Goal: Transaction & Acquisition: Obtain resource

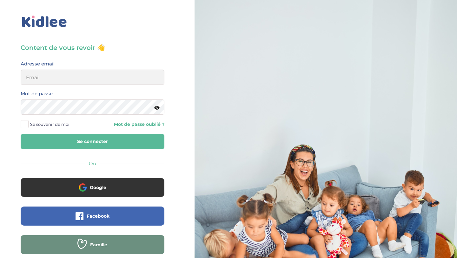
type input "aitoumeziane.consulting@gmail.com"
click at [102, 142] on button "Se connecter" at bounding box center [93, 142] width 144 height 16
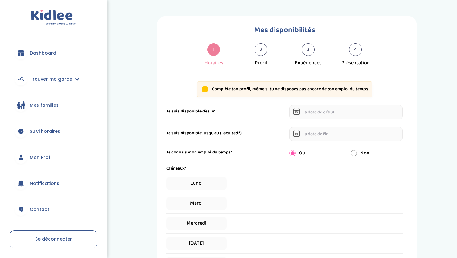
click at [47, 50] on span "Dashboard" at bounding box center [43, 53] width 26 height 7
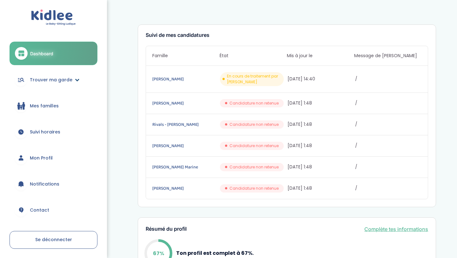
click at [61, 75] on link "Trouver ma garde" at bounding box center [54, 79] width 88 height 23
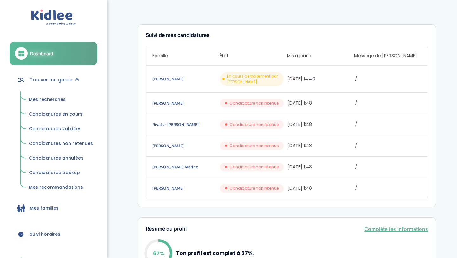
click at [59, 96] on span "Mes recherches" at bounding box center [47, 99] width 37 height 6
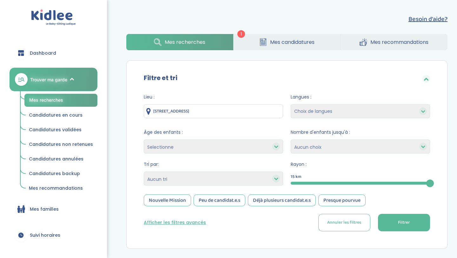
click at [193, 144] on select "Selectionne moins de 3 ans entre 3 et 6 ans plus de 6 ans" at bounding box center [213, 146] width 139 height 14
click at [188, 177] on select "Heures par semaine (croissant) Heures par semaine (décroissant) Date de démarra…" at bounding box center [213, 178] width 139 height 14
select select "hours_asc"
click at [144, 171] on select "Heures par semaine (croissant) Heures par semaine (décroissant) Date de démarra…" at bounding box center [213, 178] width 139 height 14
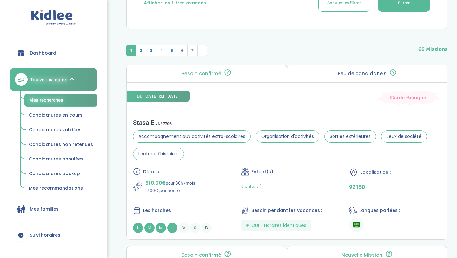
scroll to position [220, 0]
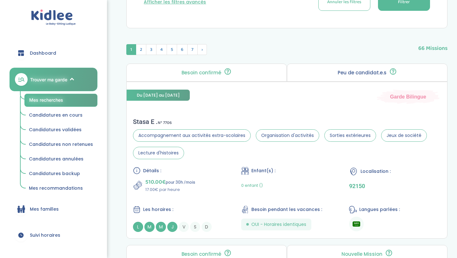
click at [394, 10] on button "Filtrer" at bounding box center [404, 1] width 52 height 17
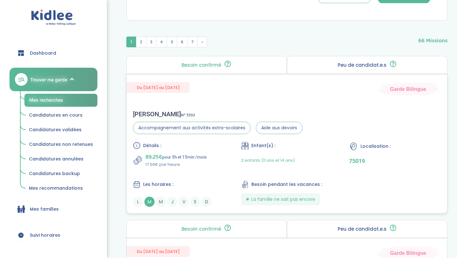
scroll to position [228, 0]
click at [253, 92] on div "Du 01-09-2025 au 31-07-2026 Garde Bilingue" at bounding box center [287, 85] width 320 height 22
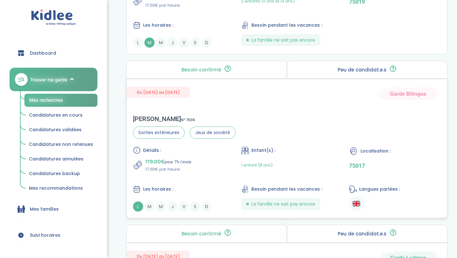
scroll to position [389, 0]
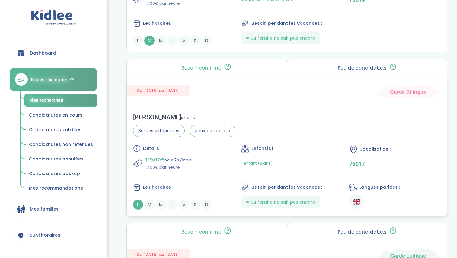
click at [197, 178] on div "Détails : 119.00€ pour 7h /mois 17.00€ par heure Enfant(s) : 1 enfant (8 ans) L…" at bounding box center [287, 176] width 308 height 65
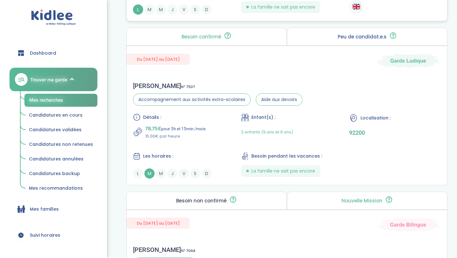
scroll to position [584, 0]
click at [174, 138] on p "15.00€ par heure" at bounding box center [175, 136] width 60 height 6
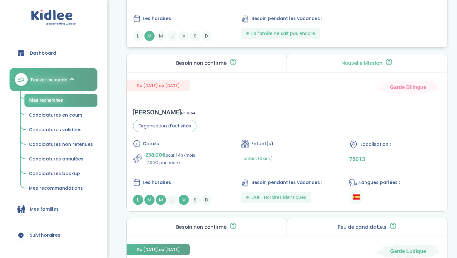
scroll to position [722, 0]
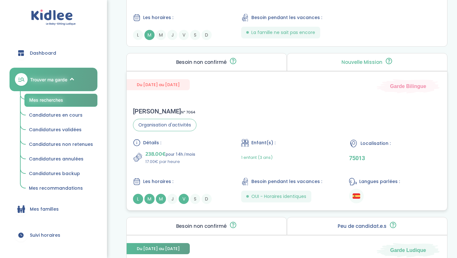
click at [169, 141] on div "Détails :" at bounding box center [179, 143] width 92 height 8
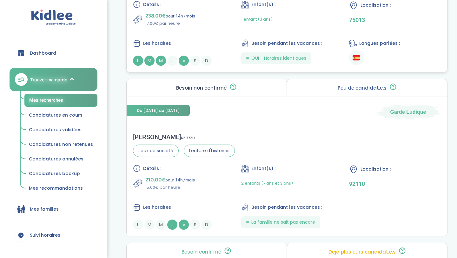
scroll to position [864, 0]
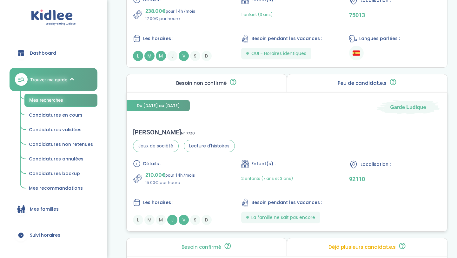
click at [170, 172] on p "210.00€ pour 14h /mois" at bounding box center [169, 174] width 49 height 9
click at [162, 130] on div "Marie-laure D . N° 7720" at bounding box center [184, 132] width 102 height 8
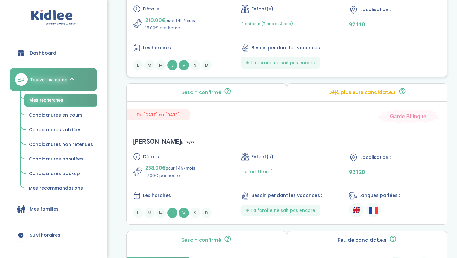
scroll to position [1025, 0]
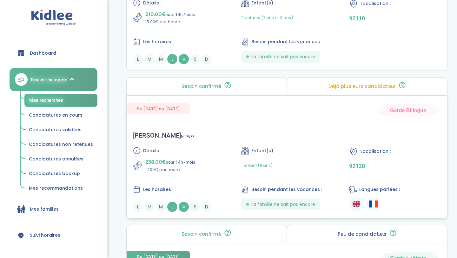
click at [178, 166] on p "238.00€ pour 14h /mois" at bounding box center [170, 161] width 50 height 9
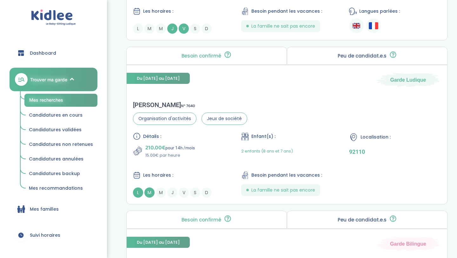
scroll to position [1204, 0]
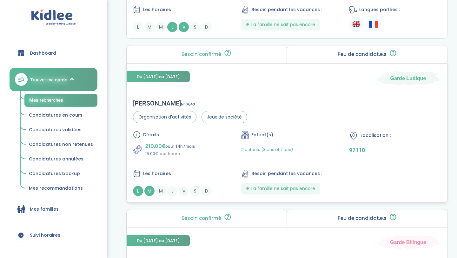
click at [194, 149] on p "210.00€ pour 14h /mois" at bounding box center [169, 145] width 49 height 9
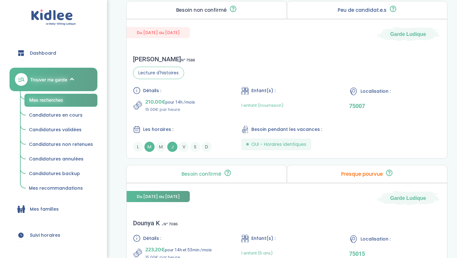
scroll to position [1576, 0]
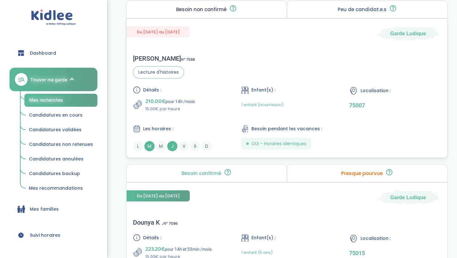
click at [200, 92] on div "Détails :" at bounding box center [179, 90] width 92 height 8
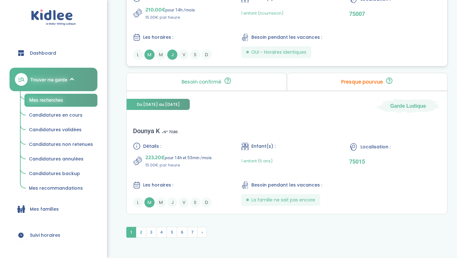
scroll to position [1697, 0]
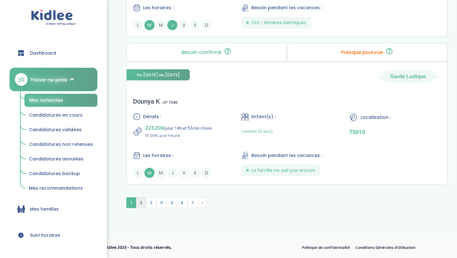
click at [141, 201] on span "2" at bounding box center [141, 202] width 10 height 11
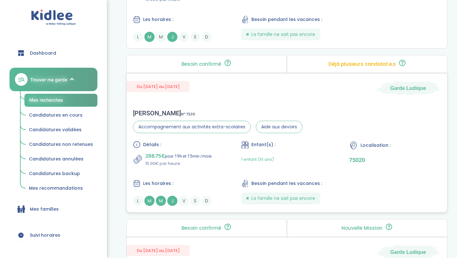
scroll to position [1378, 0]
click at [192, 180] on div "Les horaires :" at bounding box center [179, 183] width 92 height 8
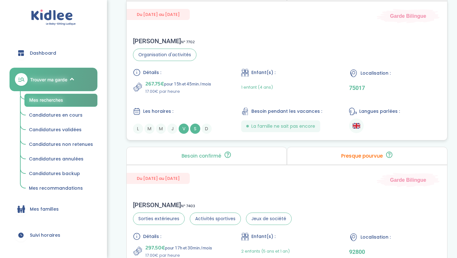
scroll to position [641, 0]
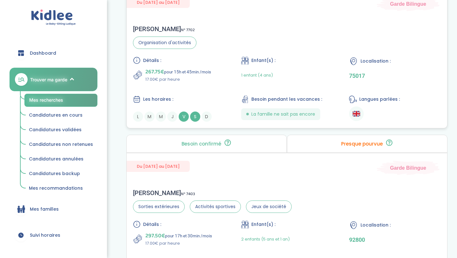
click at [169, 77] on p "17.00€ par heure" at bounding box center [178, 79] width 66 height 6
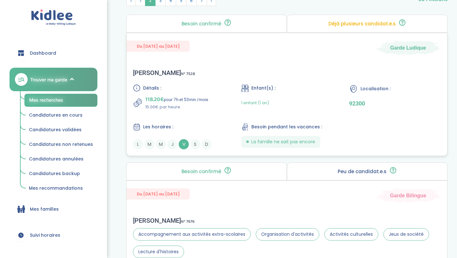
scroll to position [267, 0]
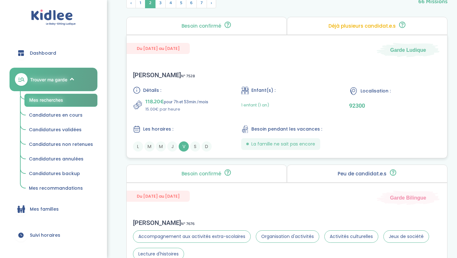
click at [182, 102] on p "118.20€ pour 7h et 53min /mois" at bounding box center [176, 101] width 63 height 9
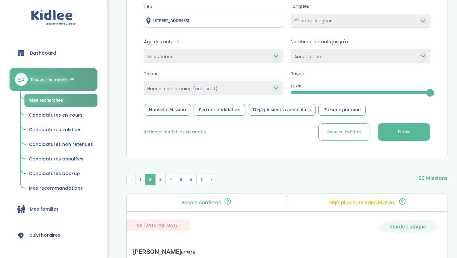
scroll to position [82, 0]
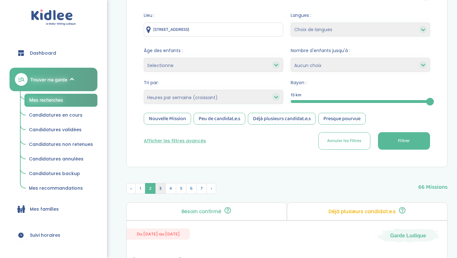
click at [163, 185] on span "3" at bounding box center [160, 188] width 10 height 11
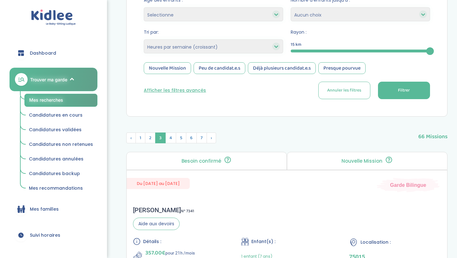
scroll to position [0, 0]
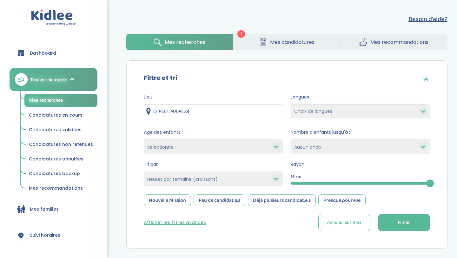
click at [279, 43] on span "Mes candidatures" at bounding box center [292, 42] width 44 height 8
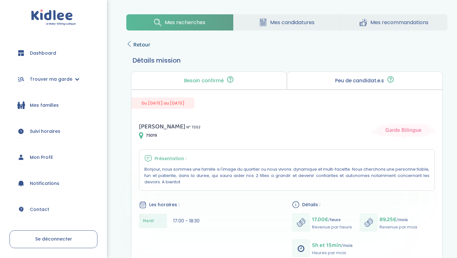
click at [138, 41] on span "Retour" at bounding box center [141, 44] width 17 height 9
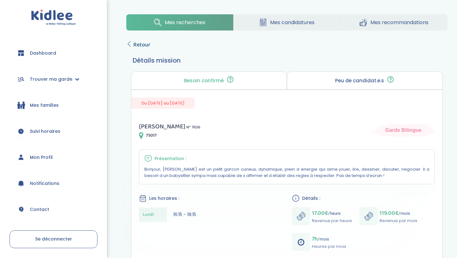
click at [136, 42] on span "Retour" at bounding box center [141, 44] width 17 height 9
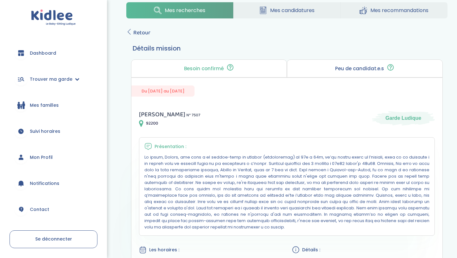
scroll to position [17, 0]
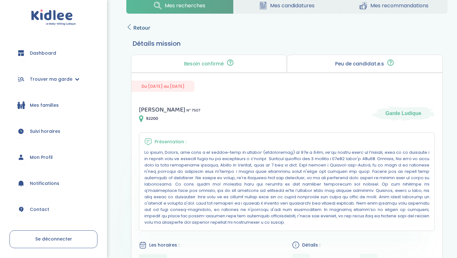
click at [137, 28] on span "Retour" at bounding box center [141, 27] width 17 height 9
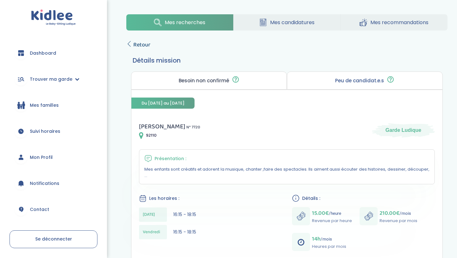
click at [141, 42] on span "Retour" at bounding box center [141, 44] width 17 height 9
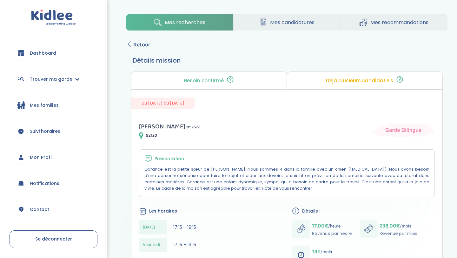
click at [140, 48] on span "Retour" at bounding box center [141, 44] width 17 height 9
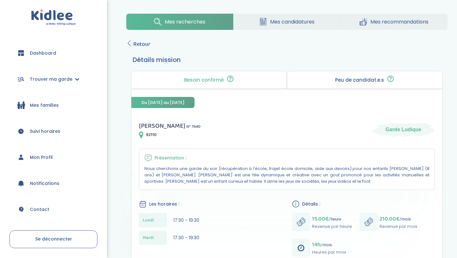
scroll to position [14, 0]
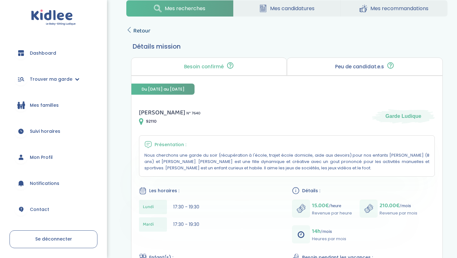
click at [138, 34] on span "Retour" at bounding box center [141, 30] width 17 height 9
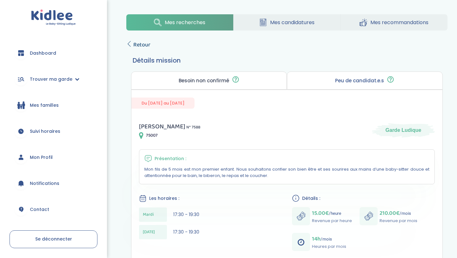
click at [147, 45] on span "Retour" at bounding box center [141, 44] width 17 height 9
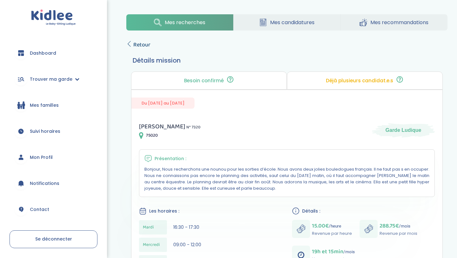
click at [136, 44] on span "Retour" at bounding box center [141, 44] width 17 height 9
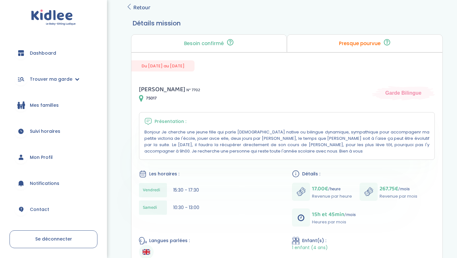
scroll to position [29, 0]
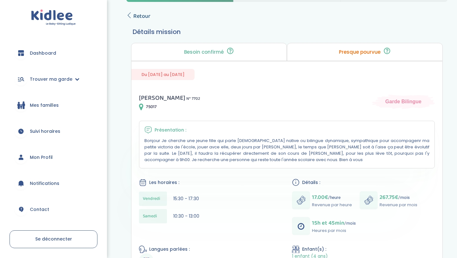
click at [144, 16] on span "Retour" at bounding box center [141, 16] width 17 height 9
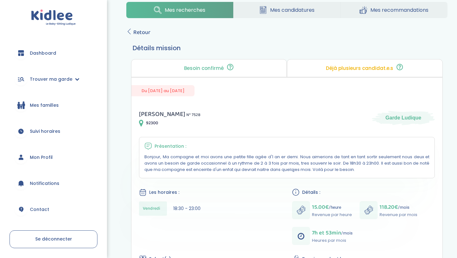
scroll to position [18, 0]
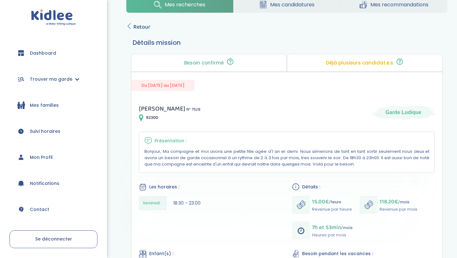
click at [142, 28] on span "Retour" at bounding box center [141, 27] width 17 height 9
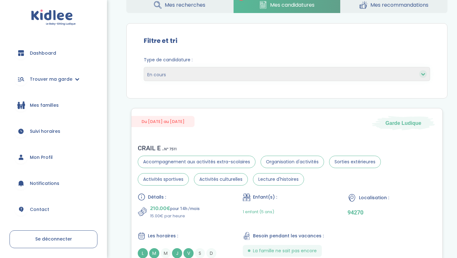
scroll to position [87, 0]
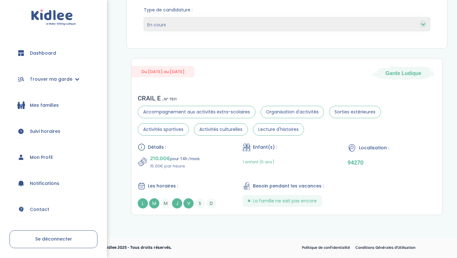
click at [46, 52] on span "Dashboard" at bounding box center [43, 53] width 26 height 7
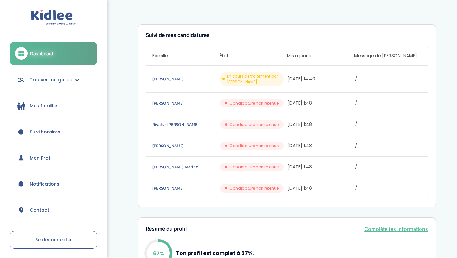
click at [54, 82] on span "Trouver ma garde" at bounding box center [51, 79] width 43 height 7
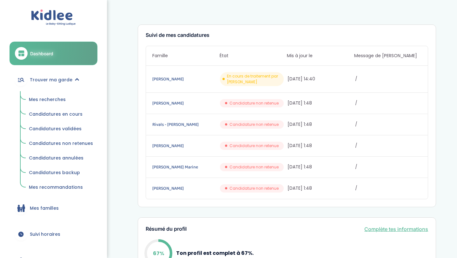
click at [58, 95] on link "Mes recherches" at bounding box center [60, 100] width 73 height 12
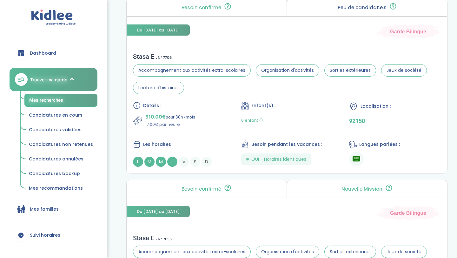
scroll to position [286, 0]
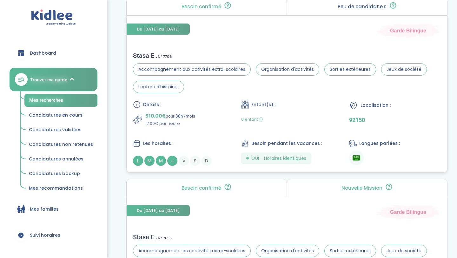
click at [184, 120] on p "510.00€ pour 30h /mois" at bounding box center [170, 115] width 50 height 9
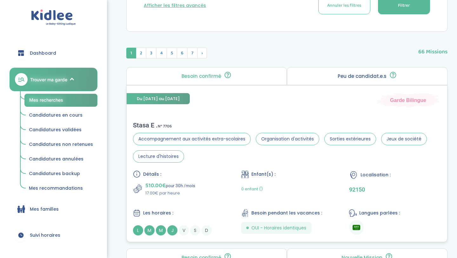
scroll to position [0, 0]
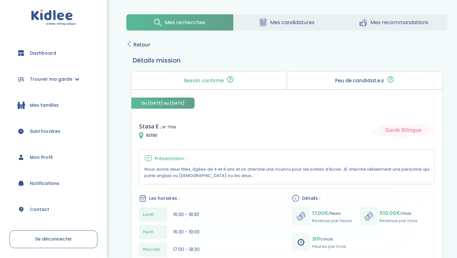
click at [134, 41] on span "Retour" at bounding box center [141, 44] width 17 height 9
